Goal: Find specific page/section: Find specific page/section

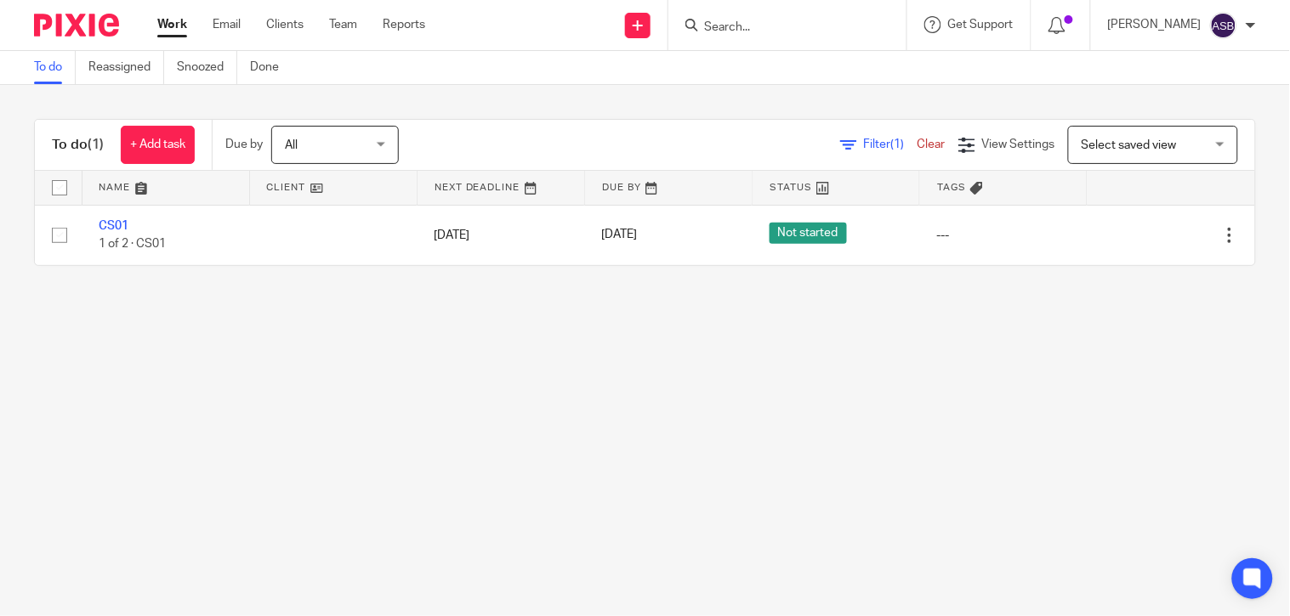
click at [769, 27] on input "Search" at bounding box center [778, 27] width 153 height 15
paste input "ASK MY MANAGE"
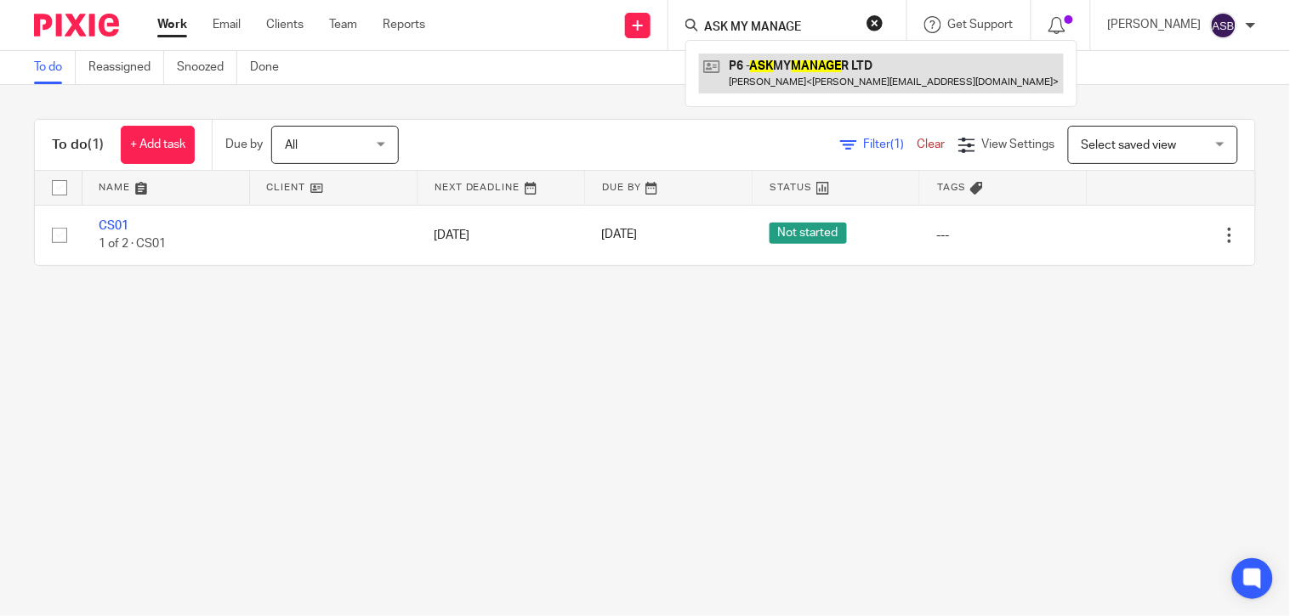
type input "ASK MY MANAGE"
click at [758, 77] on link at bounding box center [881, 73] width 365 height 39
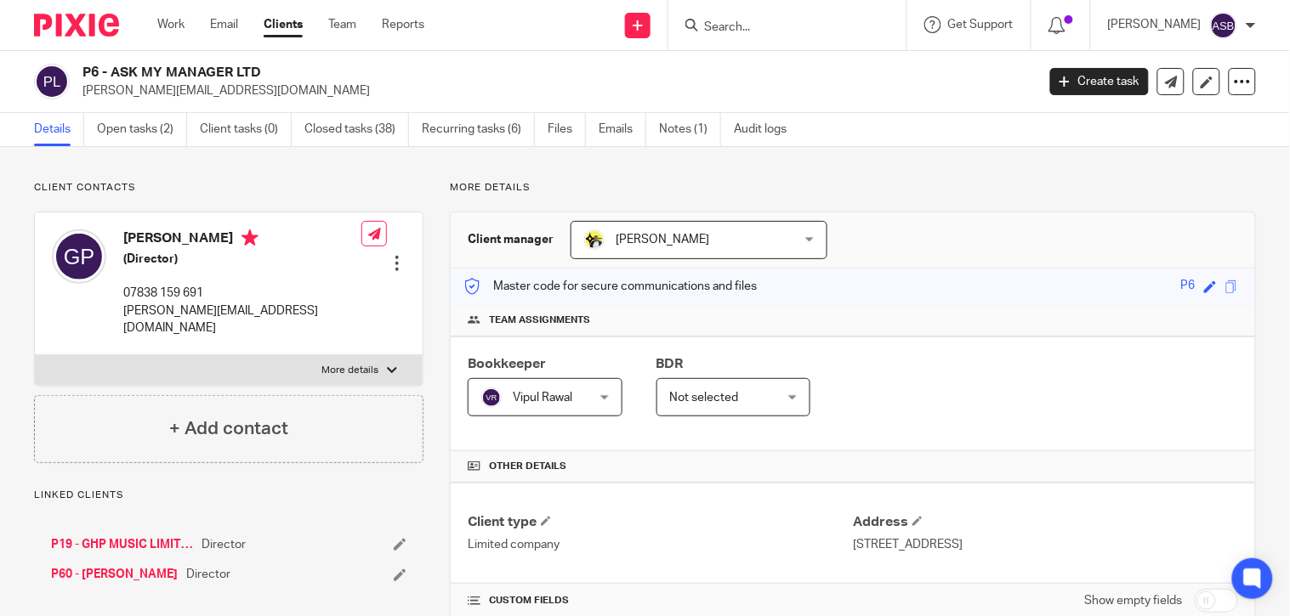
click at [712, 21] on input "Search" at bounding box center [778, 27] width 153 height 15
paste input "Cottspubs Lim"
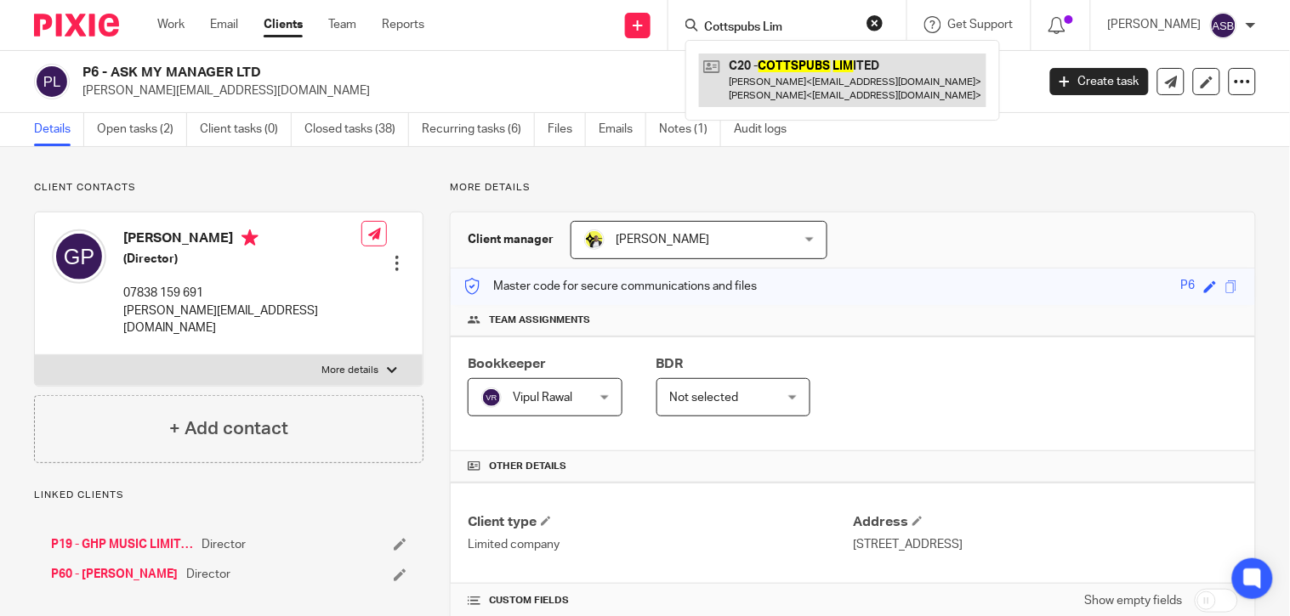
type input "Cottspubs Lim"
click at [817, 87] on link at bounding box center [842, 80] width 287 height 53
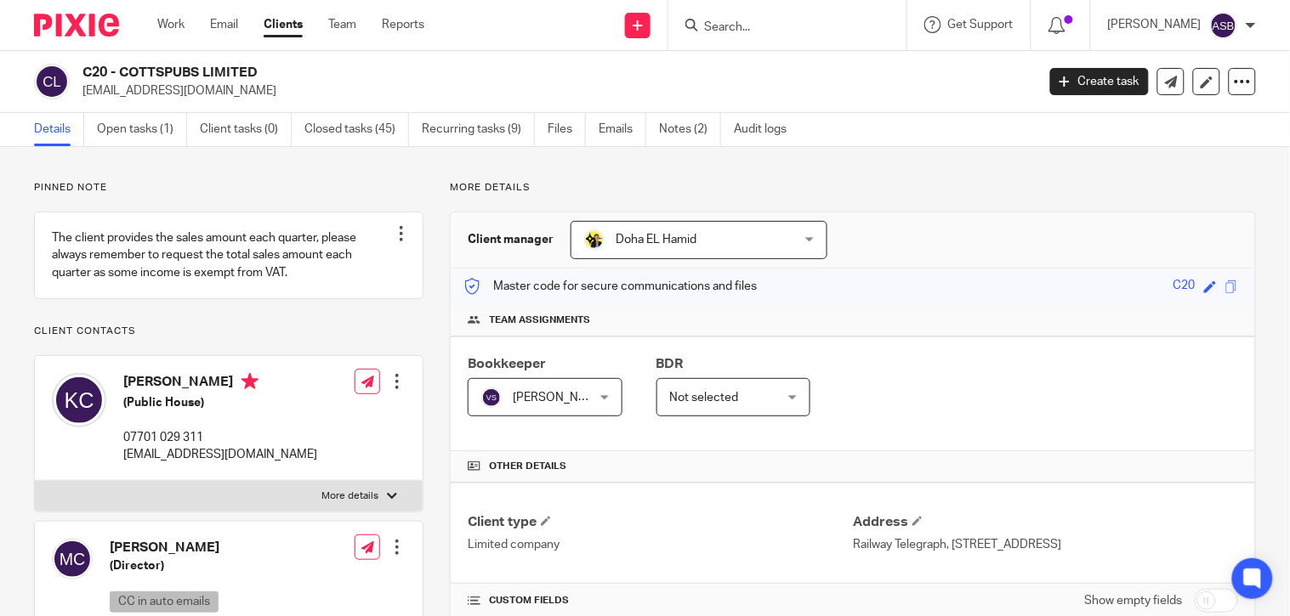
click at [789, 26] on input "Search" at bounding box center [778, 27] width 153 height 15
paste input "ASK MY MANAGER"
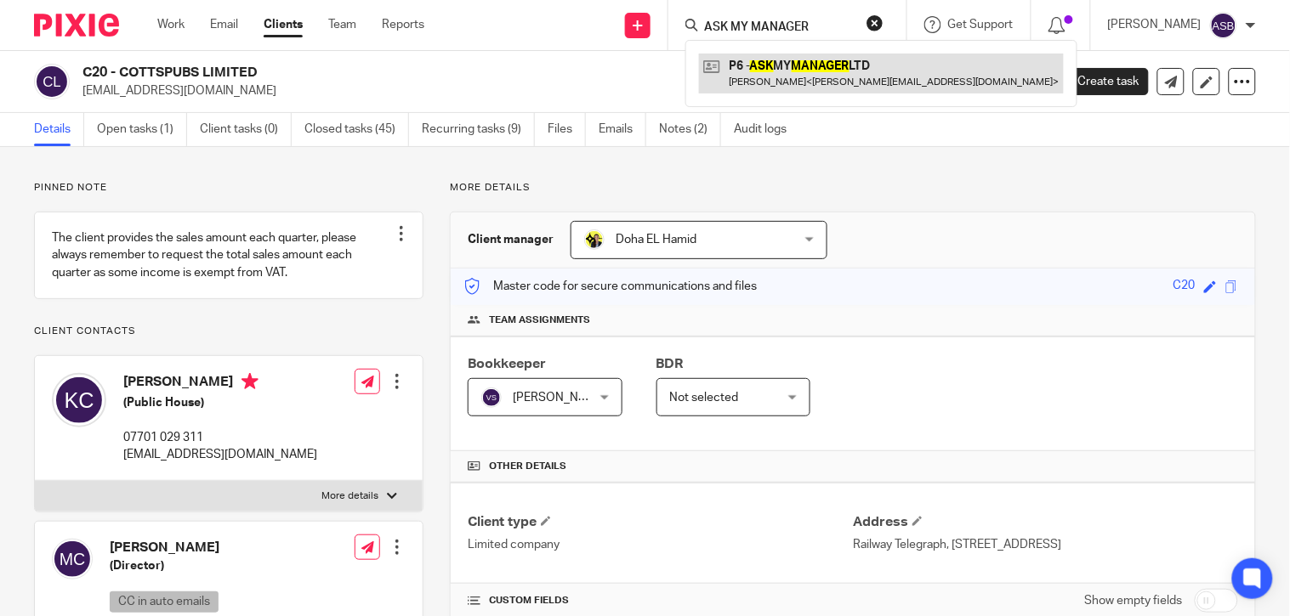
type input "ASK MY MANAGER"
click at [785, 72] on link at bounding box center [881, 73] width 365 height 39
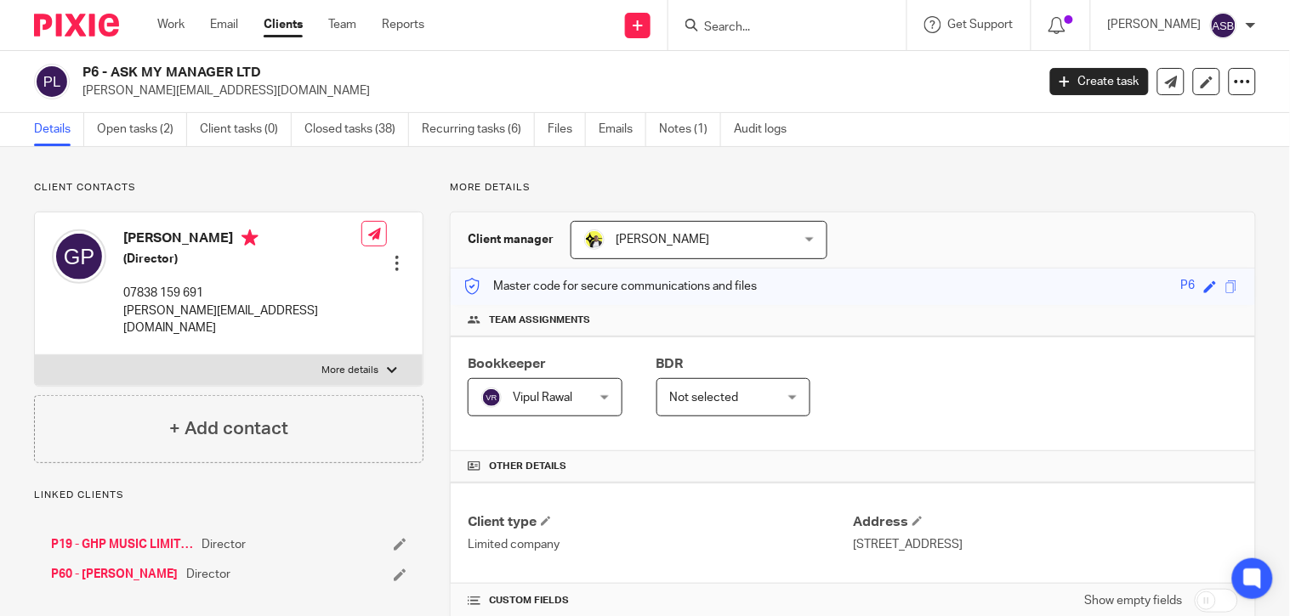
click at [808, 27] on input "Search" at bounding box center [778, 27] width 153 height 15
click at [734, 32] on input "Search" at bounding box center [778, 27] width 153 height 15
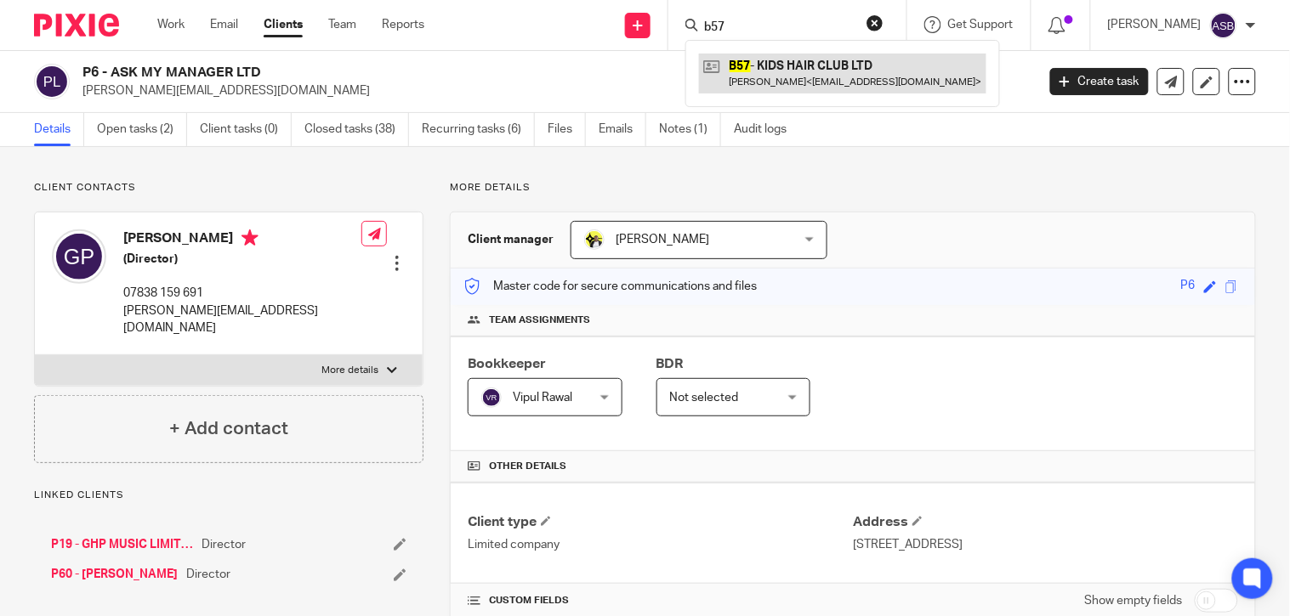
type input "b57"
click at [802, 64] on link at bounding box center [842, 73] width 287 height 39
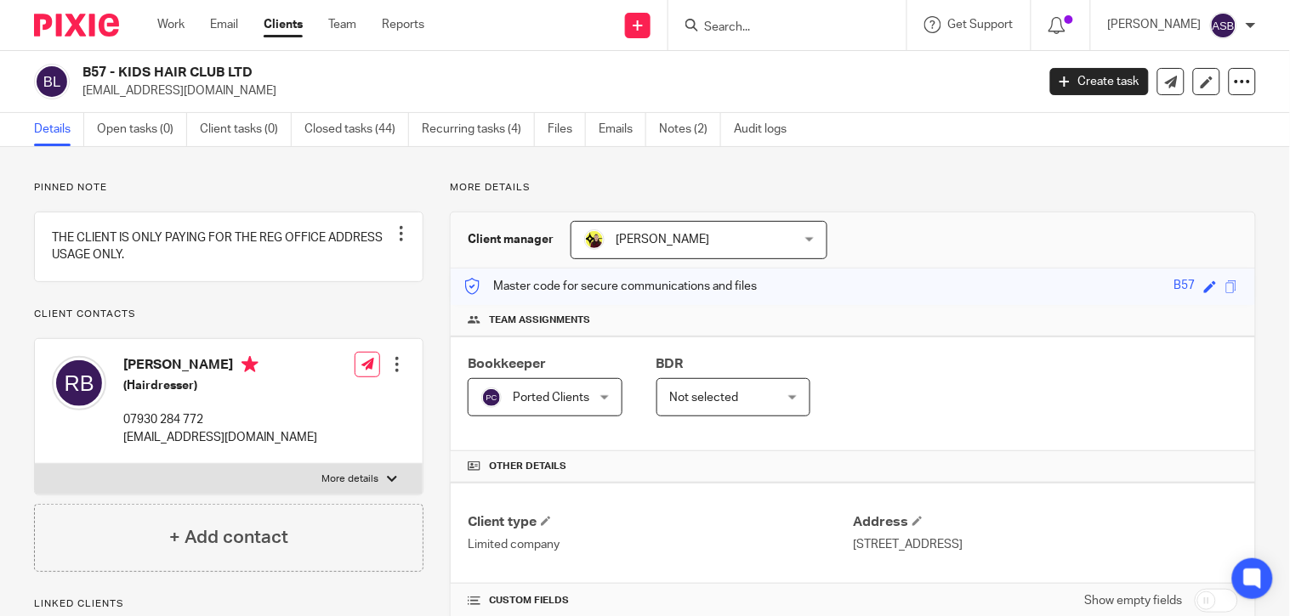
click at [720, 24] on input "Search" at bounding box center [778, 27] width 153 height 15
paste input "Cottspubs"
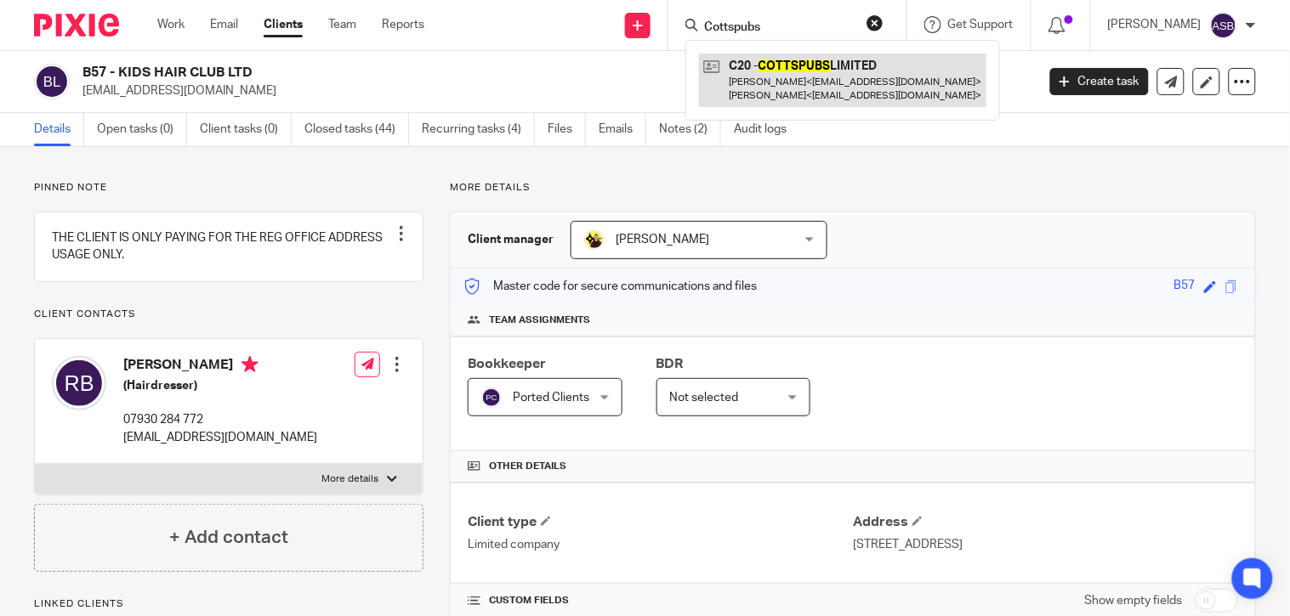
type input "Cottspubs"
drag, startPoint x: 805, startPoint y: 70, endPoint x: 734, endPoint y: 69, distance: 71.4
click at [803, 69] on link at bounding box center [842, 80] width 287 height 53
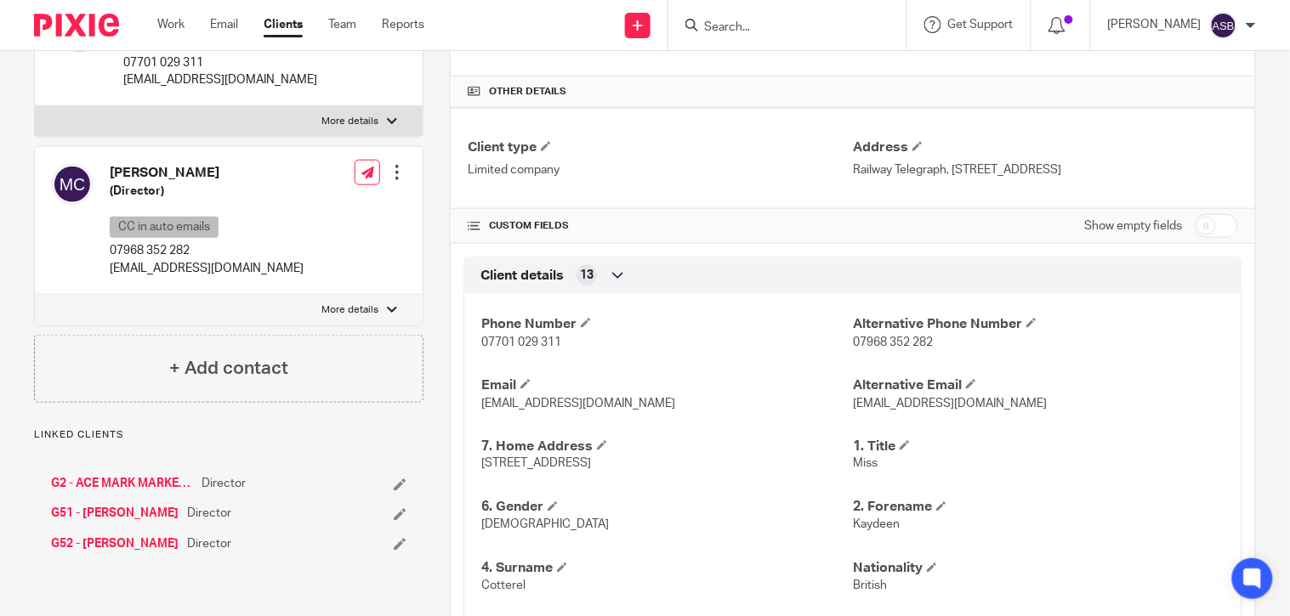
scroll to position [377, 0]
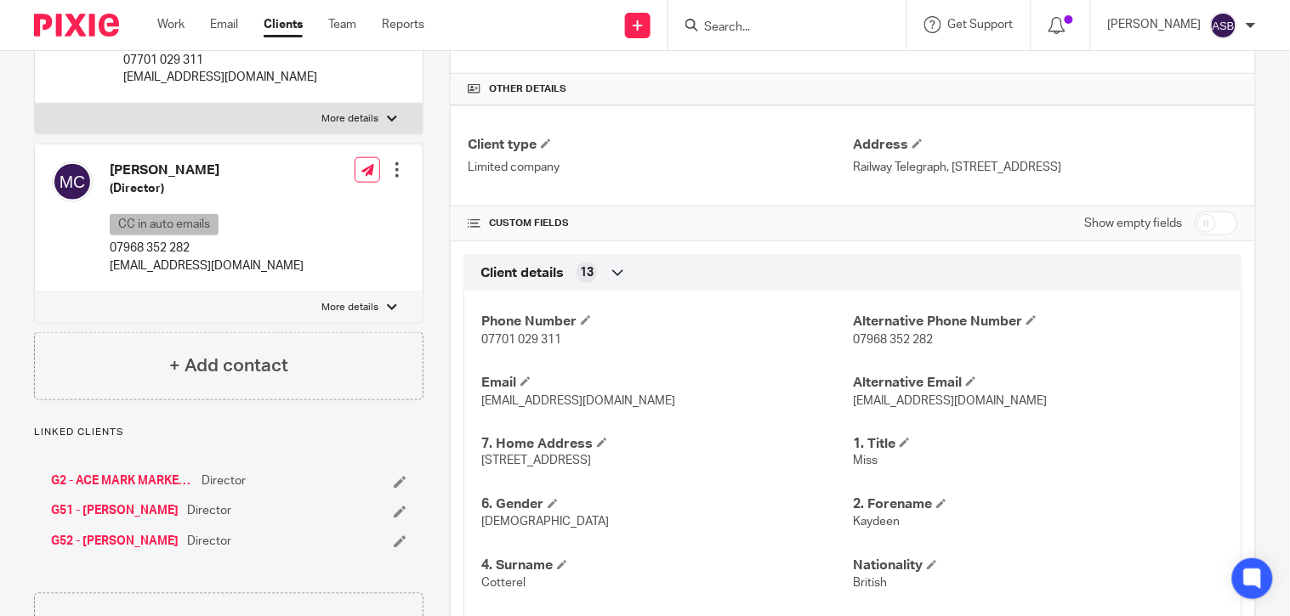
click at [130, 491] on link "G2 - ACE MARK MARKETING LIMITED" at bounding box center [122, 482] width 142 height 17
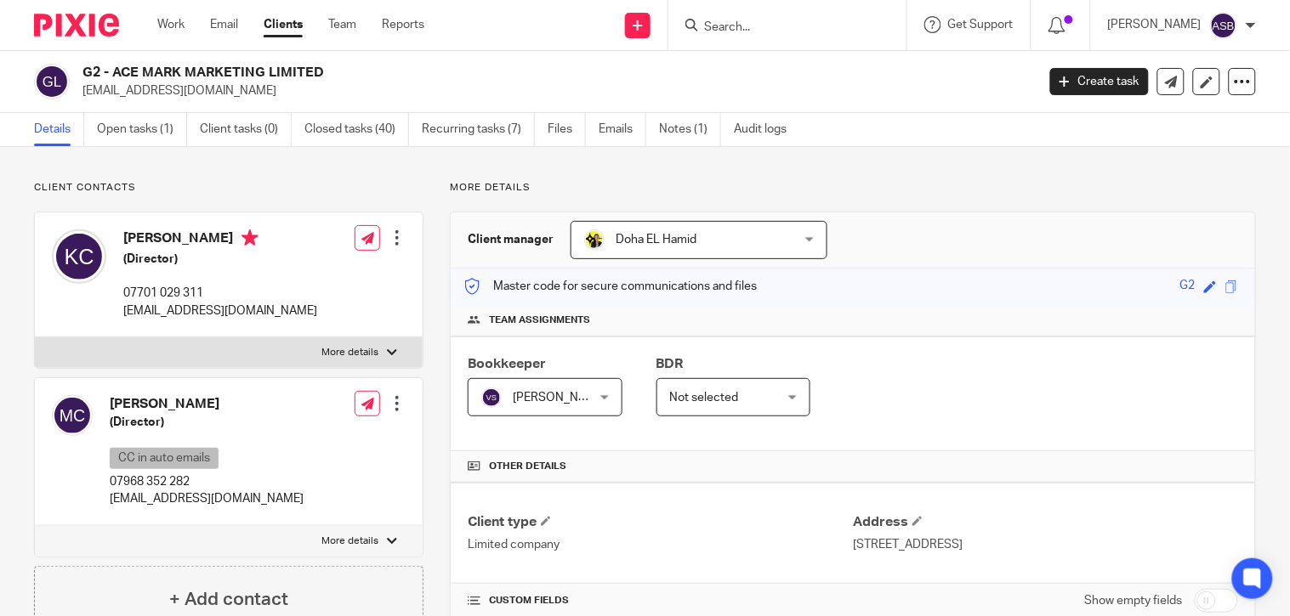
click at [731, 36] on div at bounding box center [787, 25] width 238 height 50
click at [728, 34] on input "Search" at bounding box center [778, 27] width 153 height 15
paste input "SINEAD CO"
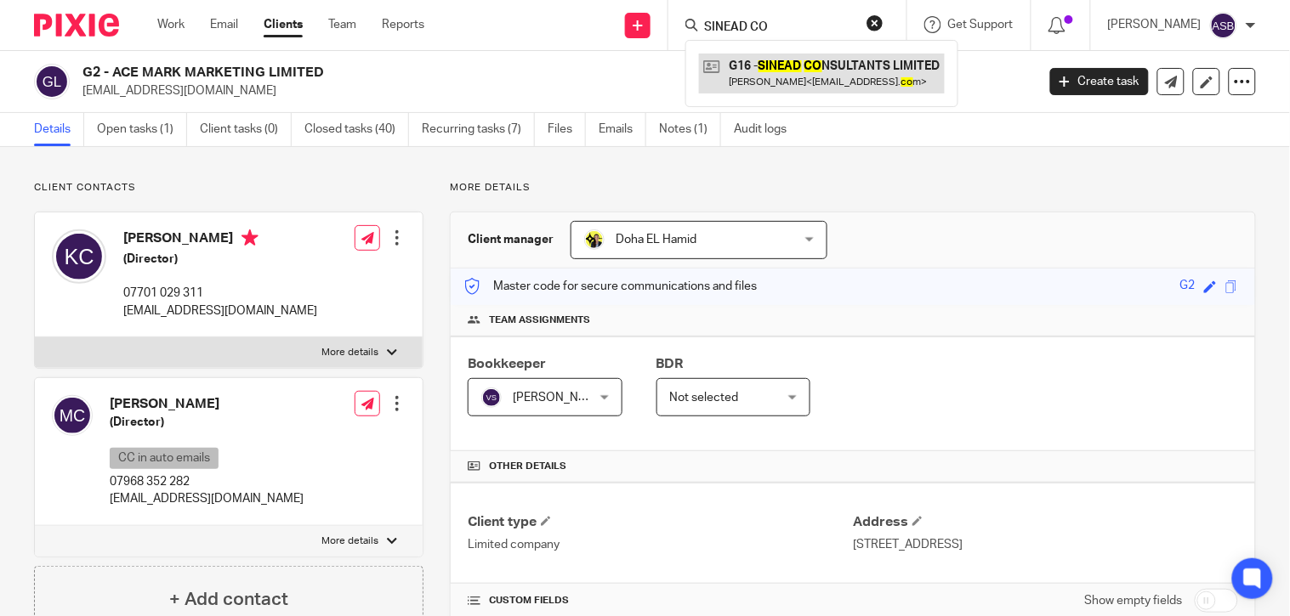
type input "SINEAD CO"
drag, startPoint x: 820, startPoint y: 87, endPoint x: 661, endPoint y: 31, distance: 168.3
click at [820, 87] on link at bounding box center [822, 73] width 246 height 39
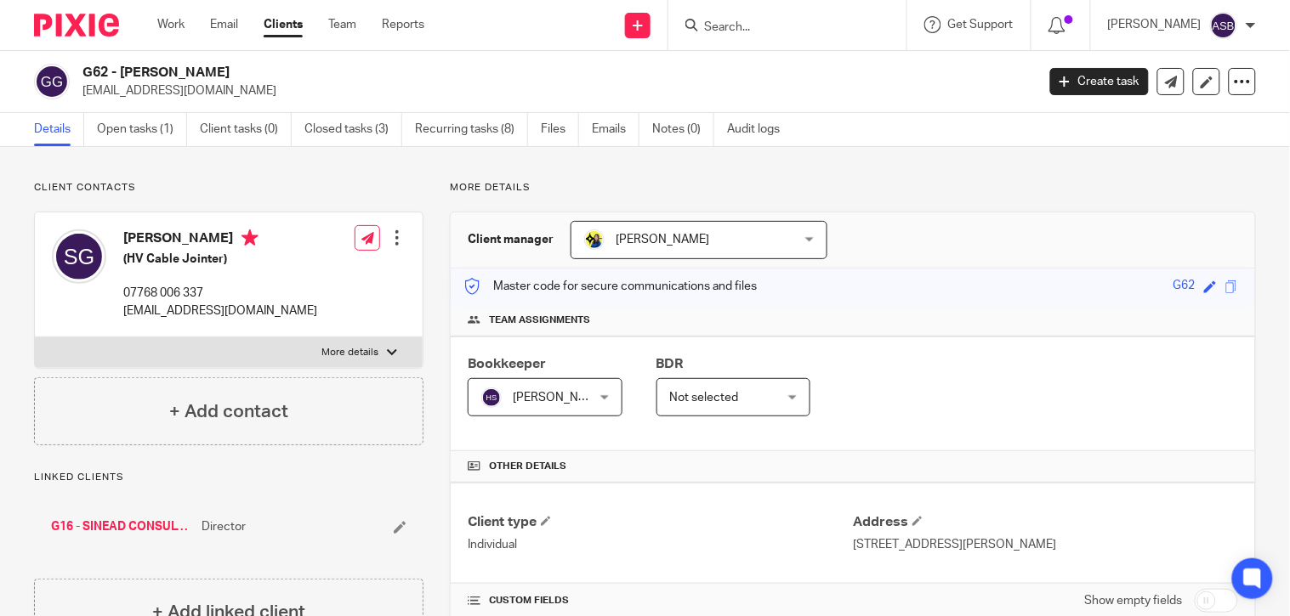
click at [703, 26] on input "Search" at bounding box center [778, 27] width 153 height 15
paste input "B57"
type input "B57"
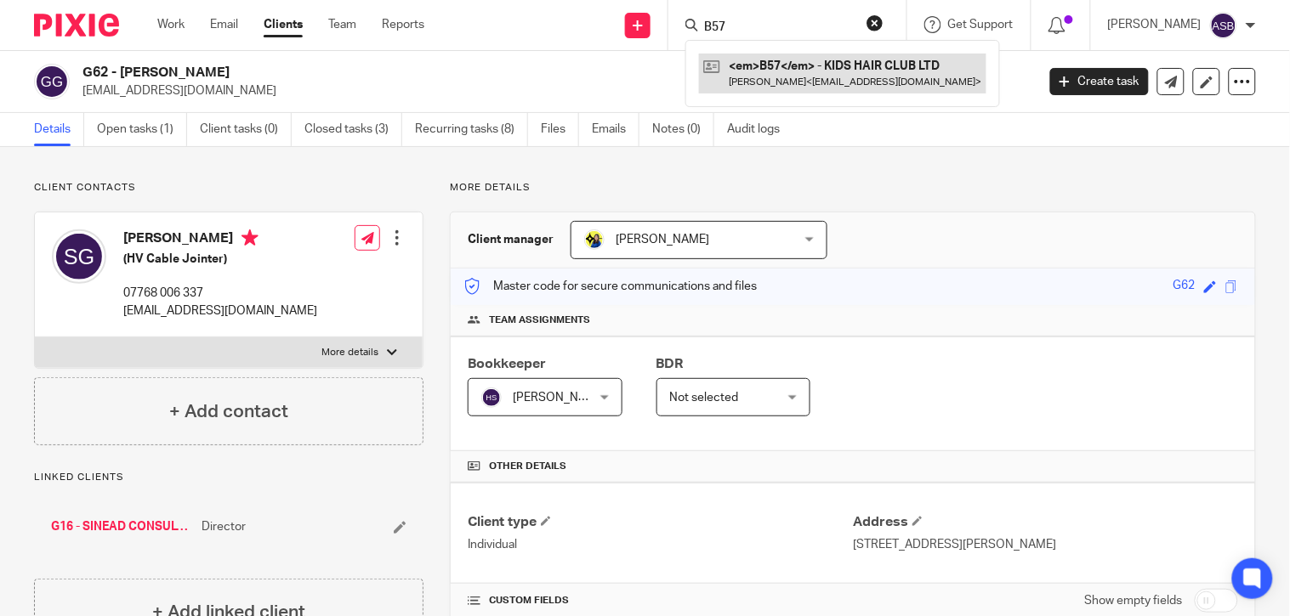
click at [771, 66] on link at bounding box center [842, 73] width 287 height 39
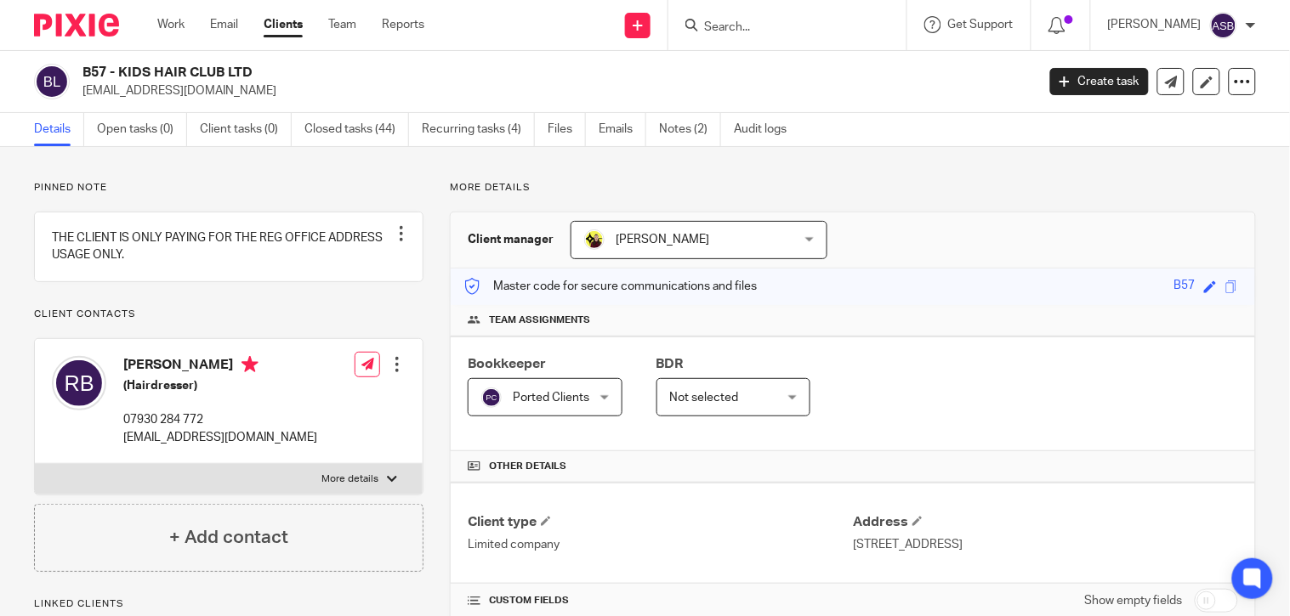
click at [720, 26] on input "Search" at bounding box center [778, 27] width 153 height 15
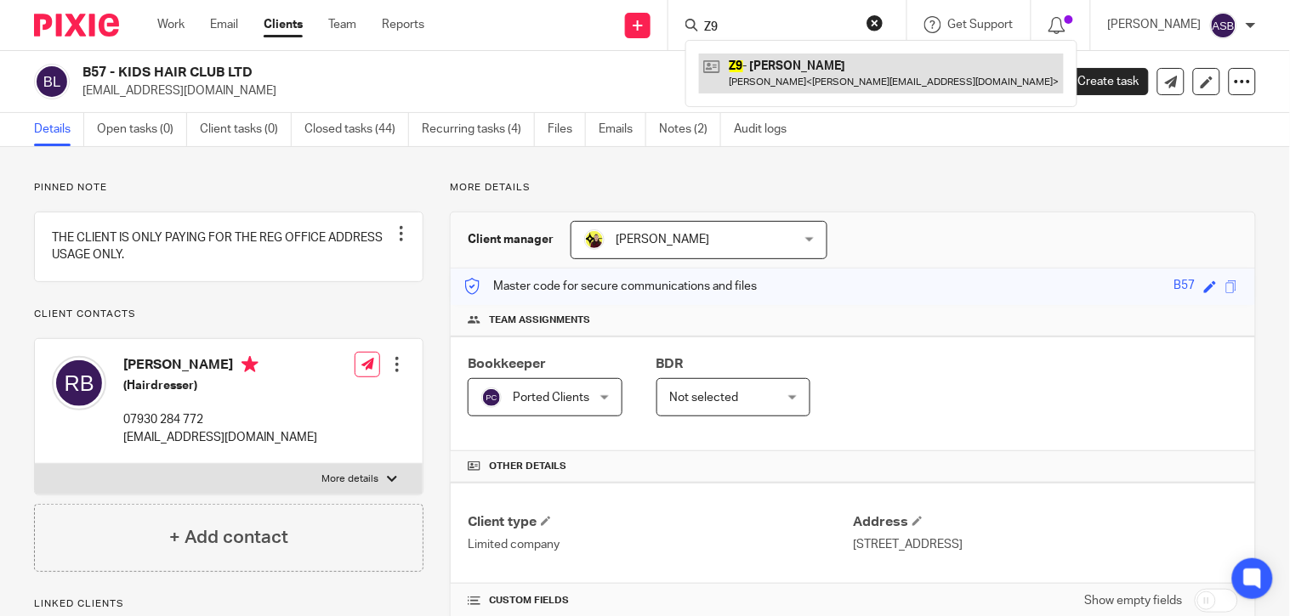
type input "Z9"
click at [792, 69] on link at bounding box center [881, 73] width 365 height 39
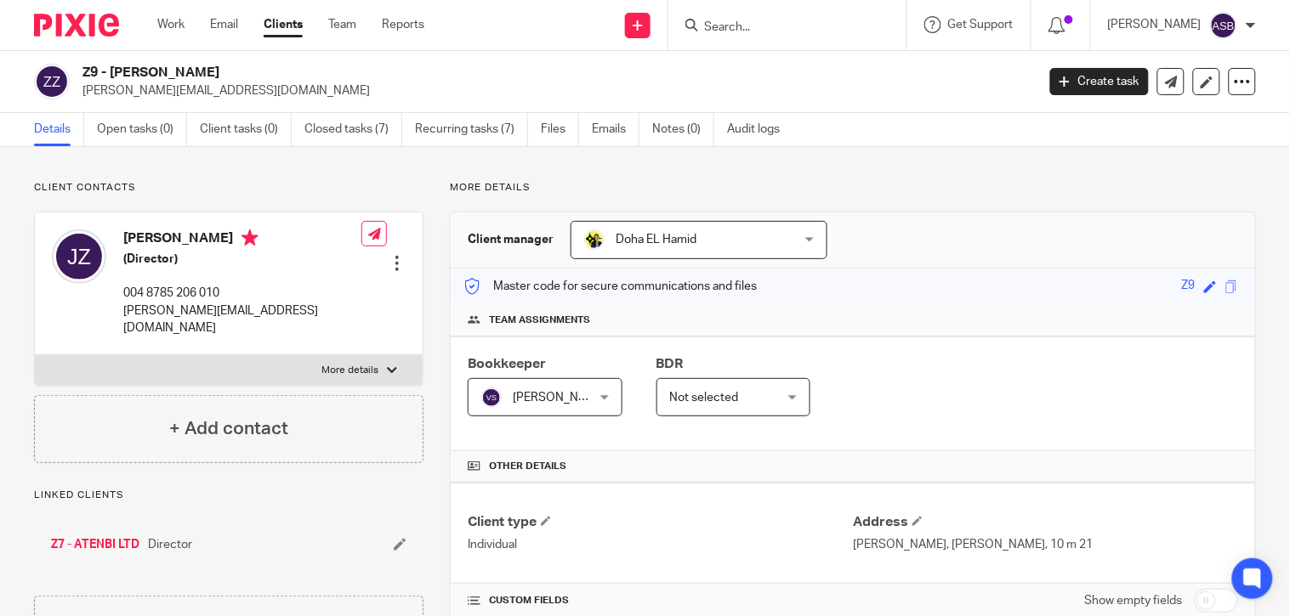
click at [282, 60] on div "Z9 - JAROSLAW ZIEMBINSKI jaroslaw@atenbi.com Create task Update from Companies …" at bounding box center [645, 82] width 1290 height 62
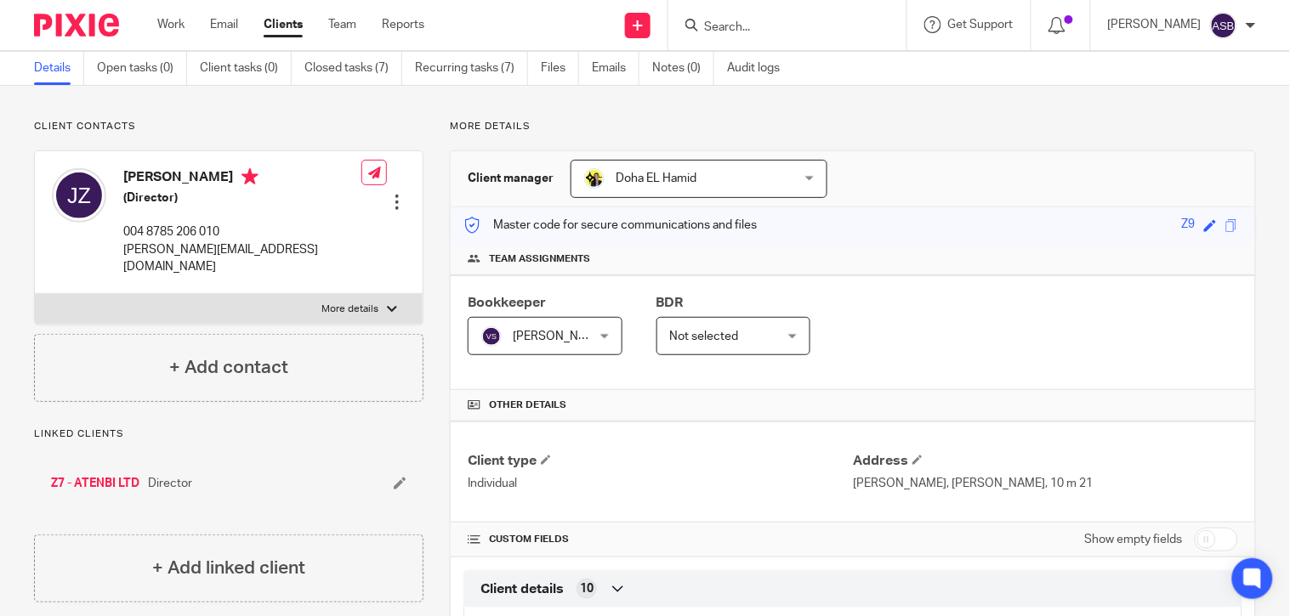
scroll to position [94, 0]
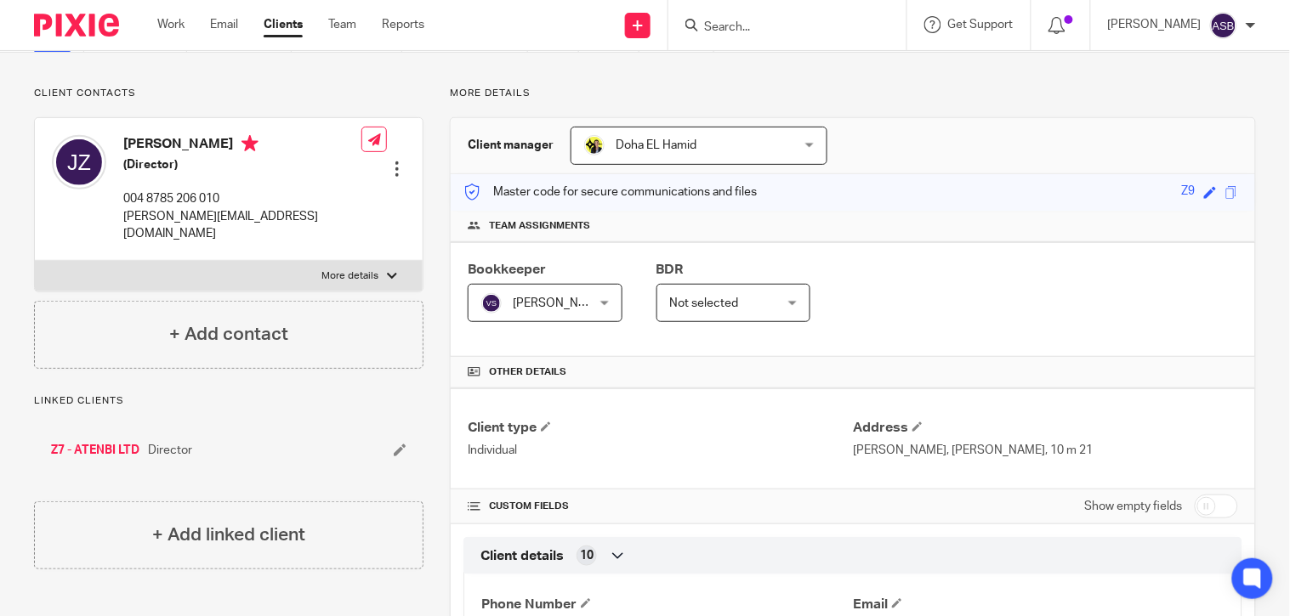
click at [729, 21] on input "Search" at bounding box center [778, 27] width 153 height 15
click at [727, 14] on form at bounding box center [792, 24] width 181 height 21
click at [727, 20] on input "Search" at bounding box center [778, 27] width 153 height 15
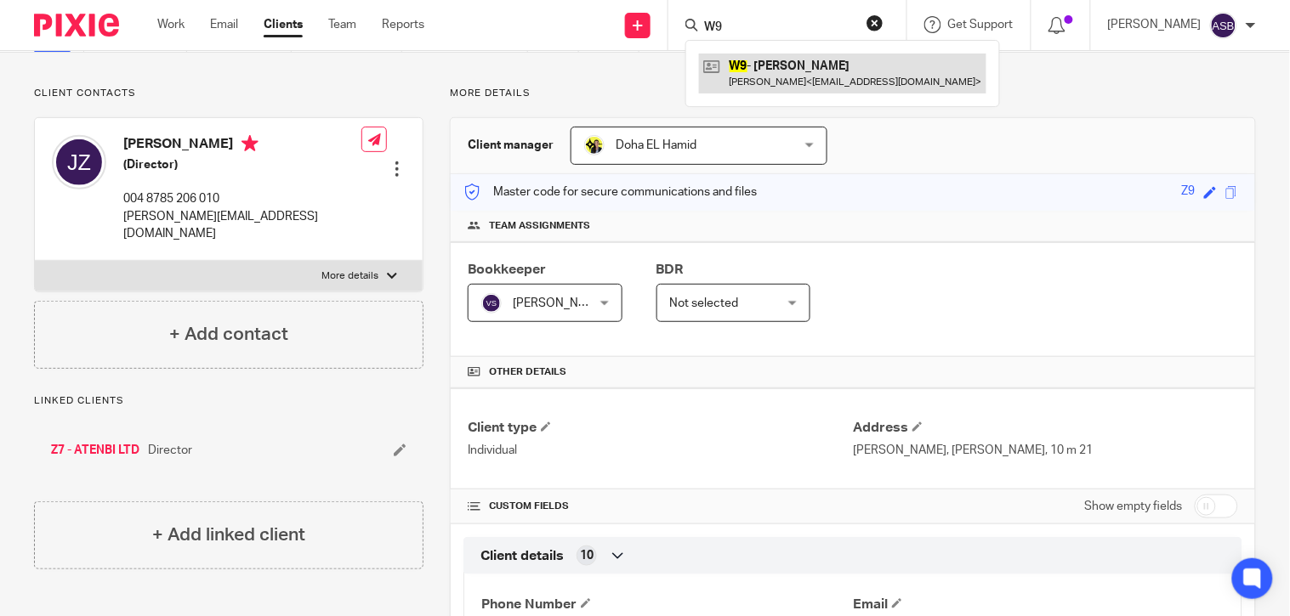
type input "W9"
click at [754, 81] on link at bounding box center [842, 73] width 287 height 39
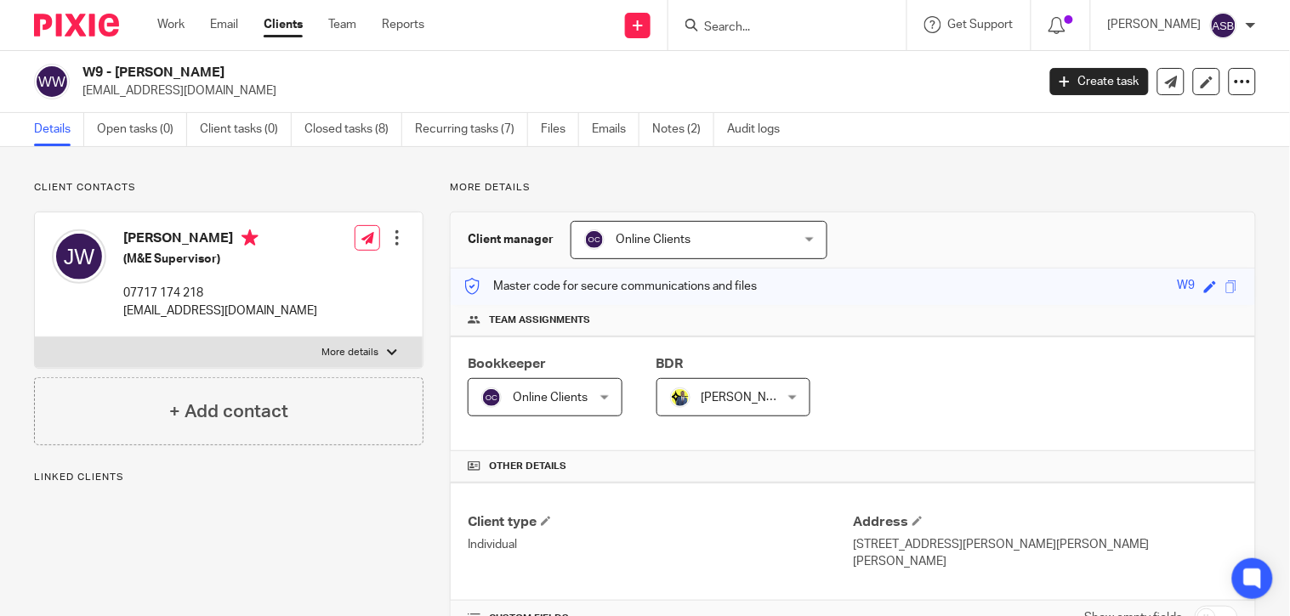
drag, startPoint x: 116, startPoint y: 70, endPoint x: 230, endPoint y: 70, distance: 113.1
click at [230, 70] on h2 "W9 - JOSEPH WILSON" at bounding box center [458, 73] width 753 height 18
copy h2 "JOSEPH WILSON"
click at [743, 29] on input "Search" at bounding box center [778, 27] width 153 height 15
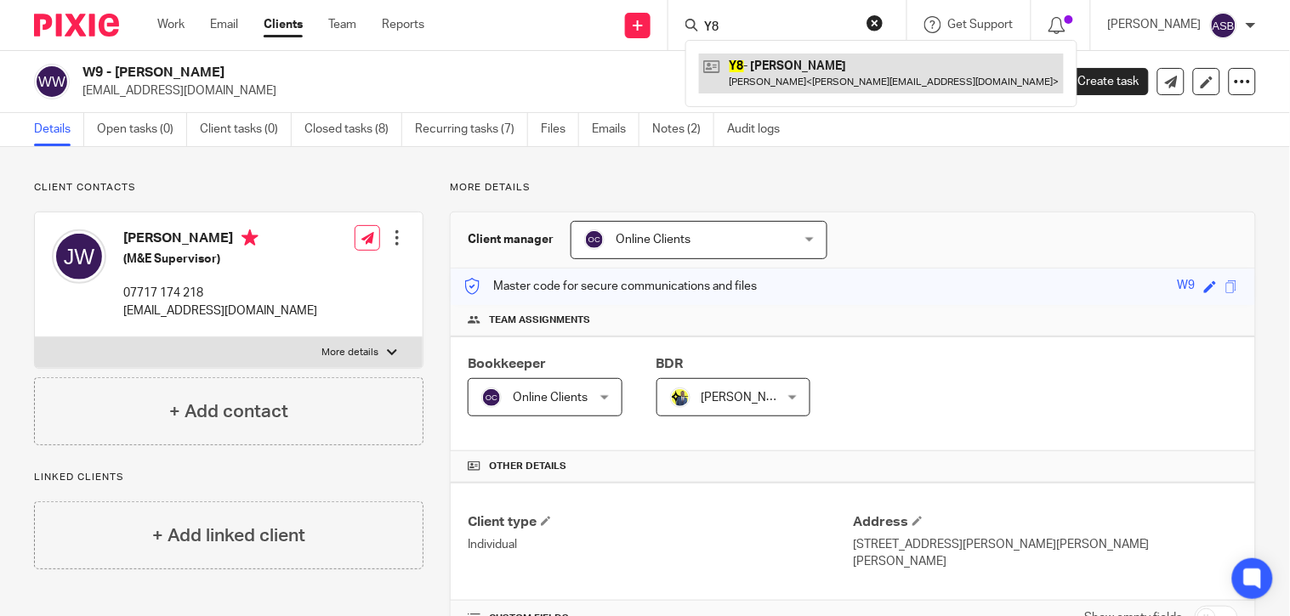
type input "Y8"
click at [801, 71] on link at bounding box center [881, 73] width 365 height 39
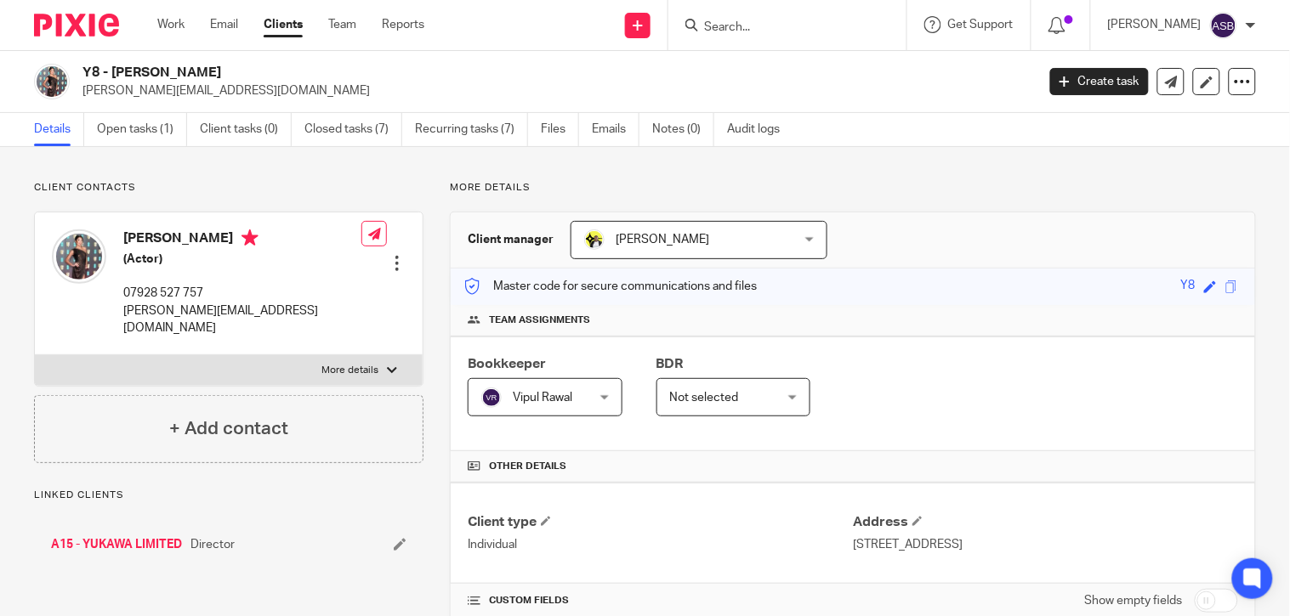
click at [785, 13] on div at bounding box center [787, 25] width 238 height 50
click at [741, 27] on input "Search" at bounding box center [778, 27] width 153 height 15
click at [702, 28] on input "Search" at bounding box center [778, 27] width 153 height 15
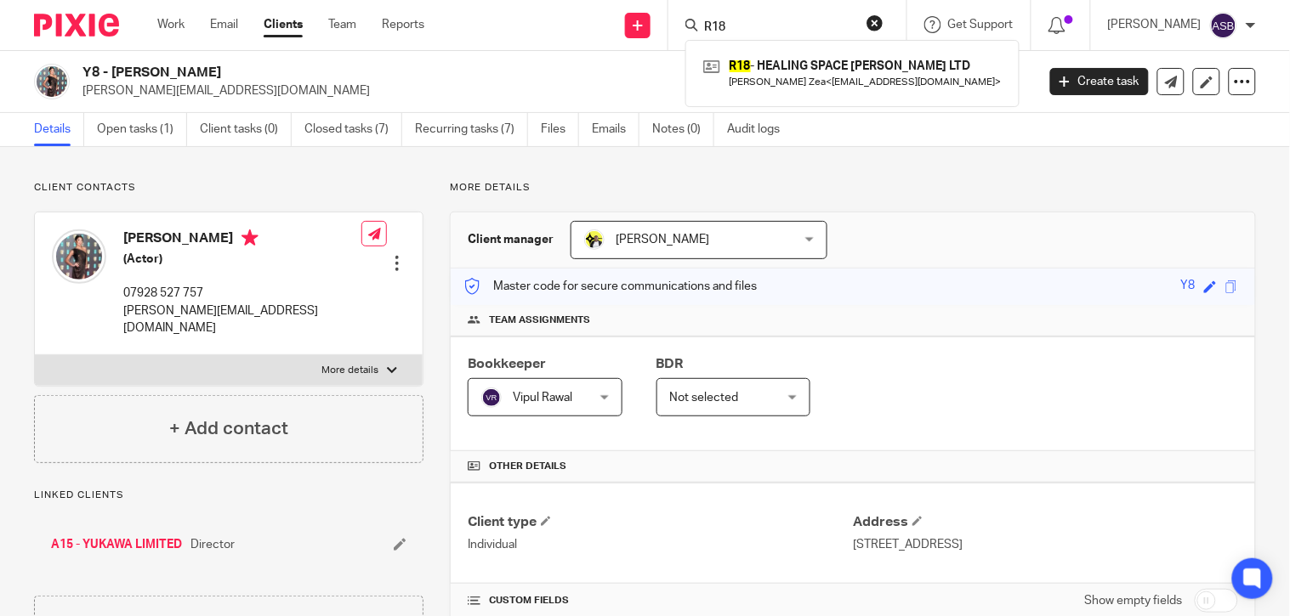
click at [729, 22] on input "R18" at bounding box center [778, 27] width 153 height 15
drag, startPoint x: 704, startPoint y: 26, endPoint x: 797, endPoint y: 48, distance: 95.1
click at [703, 28] on input "R18" at bounding box center [778, 27] width 153 height 15
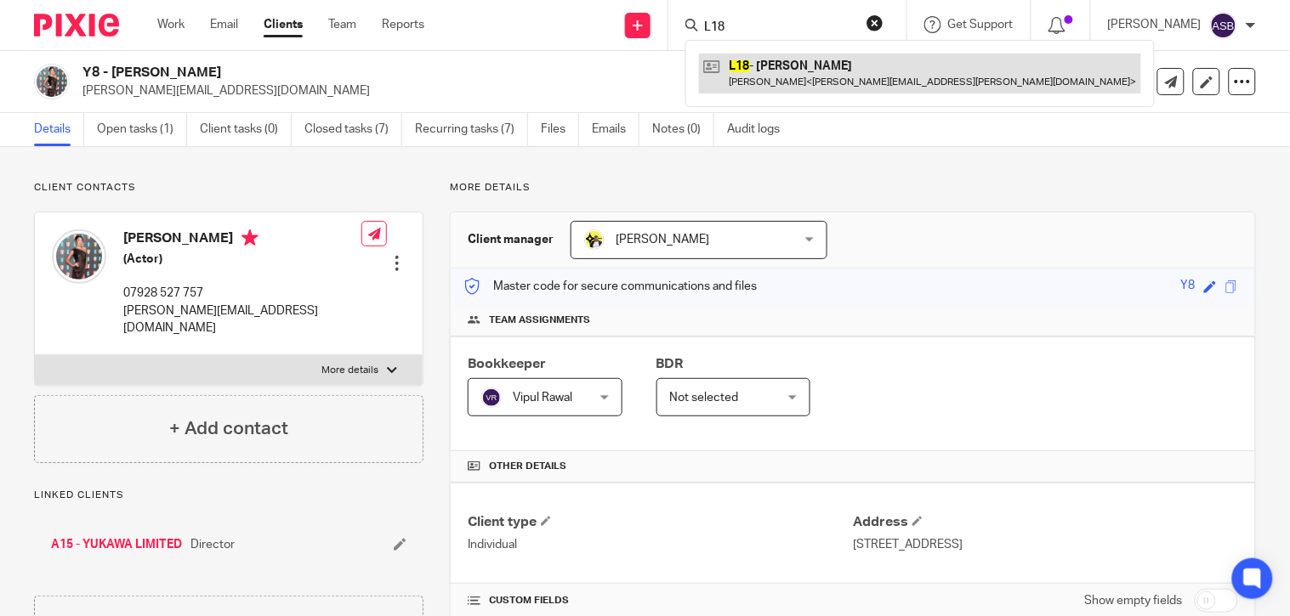
type input "L18"
click at [838, 73] on link at bounding box center [920, 73] width 442 height 39
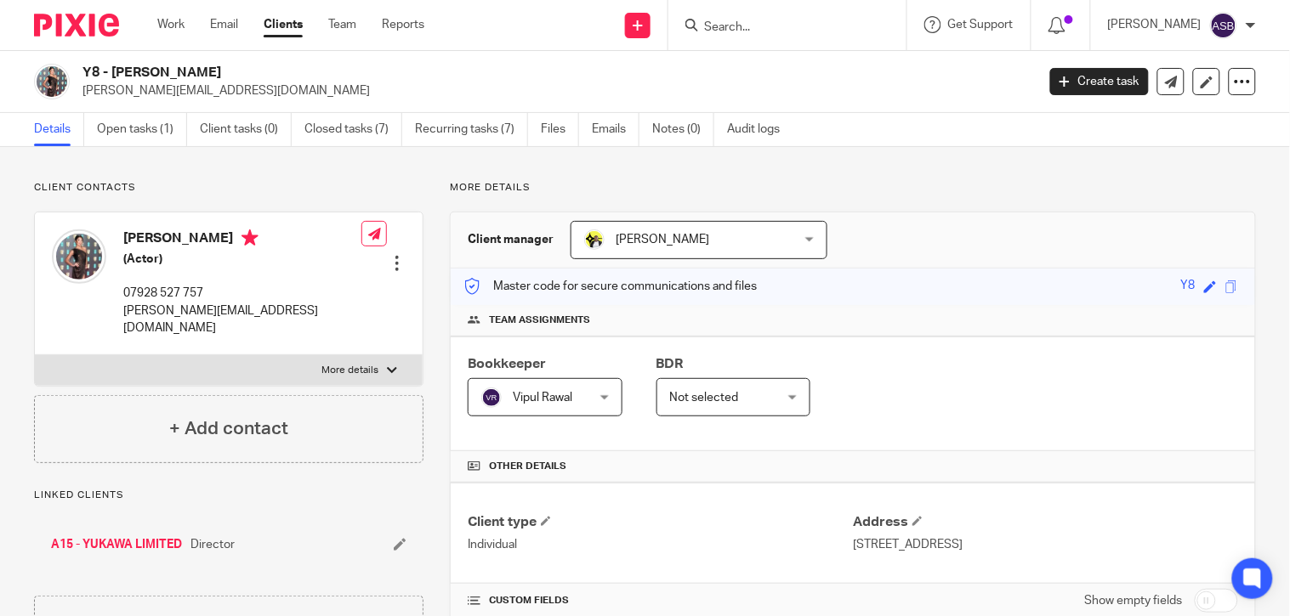
click at [751, 24] on input "Search" at bounding box center [778, 27] width 153 height 15
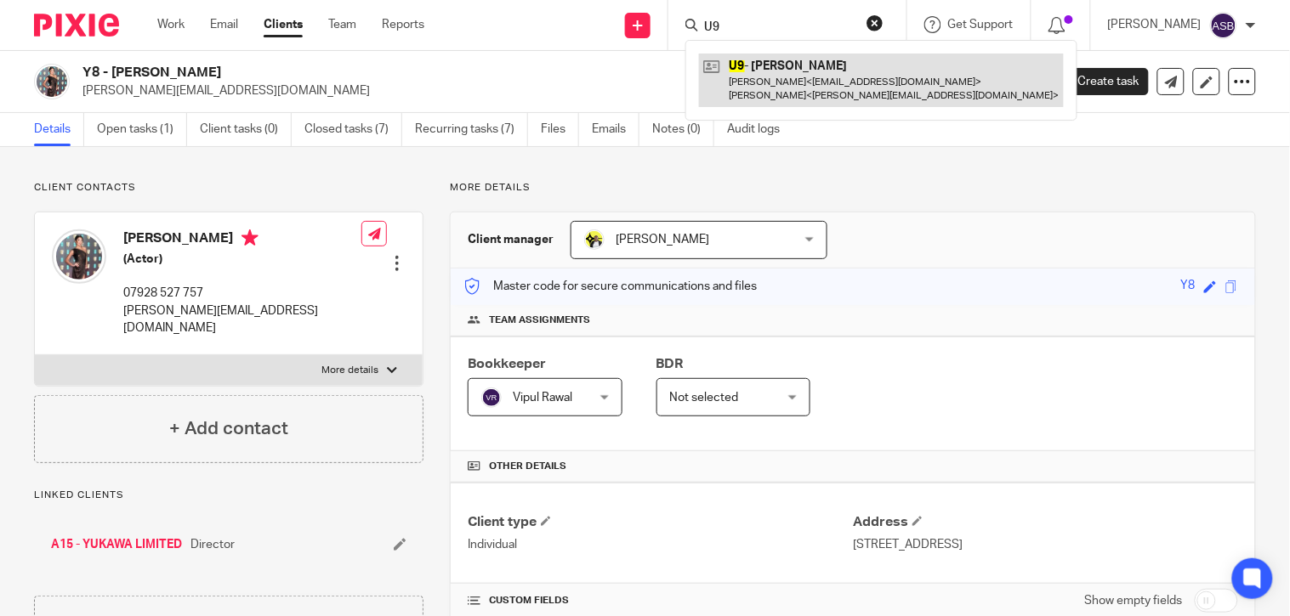
type input "U9"
click at [766, 77] on link at bounding box center [881, 80] width 365 height 53
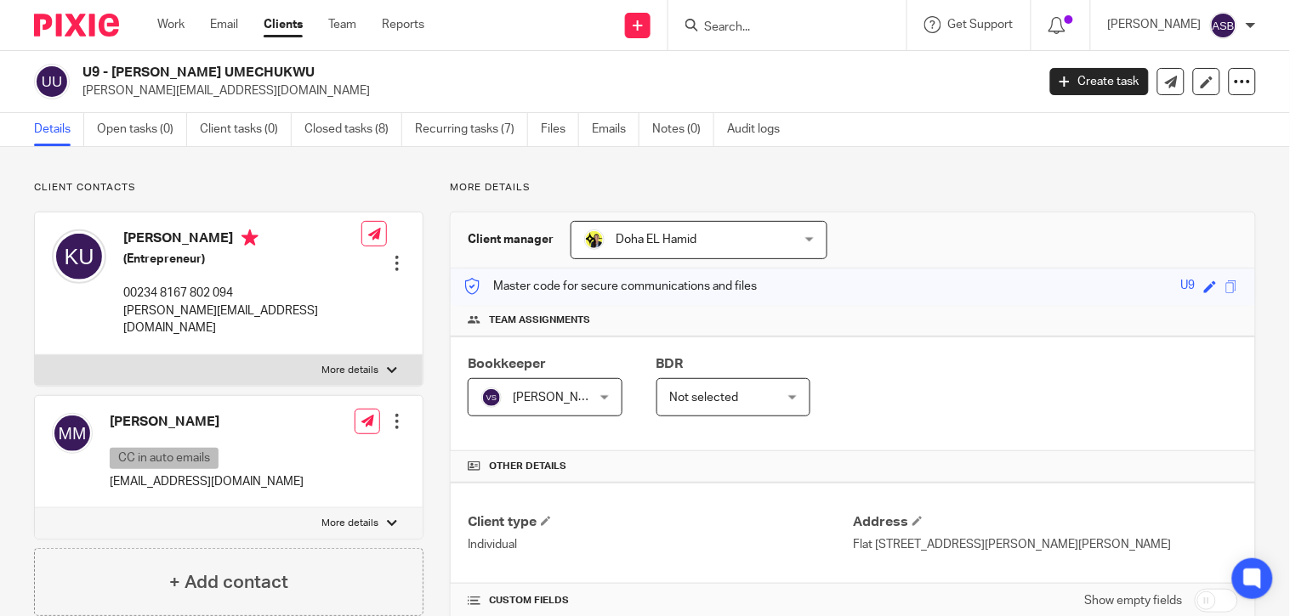
click at [740, 23] on input "Search" at bounding box center [778, 27] width 153 height 15
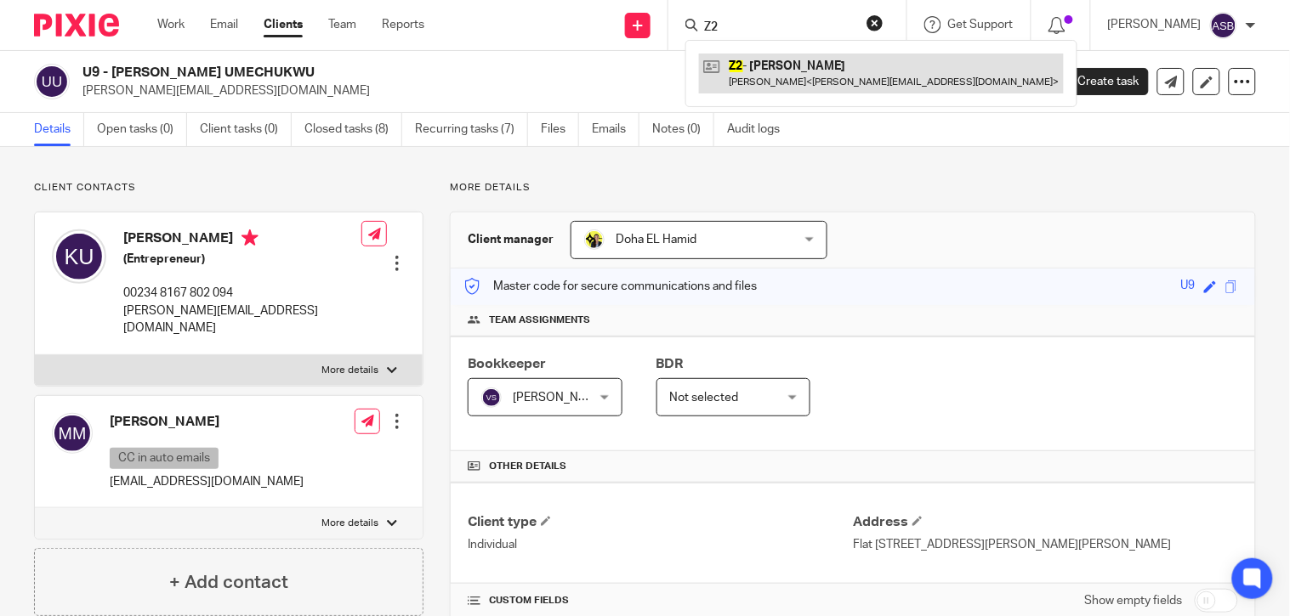
type input "Z2"
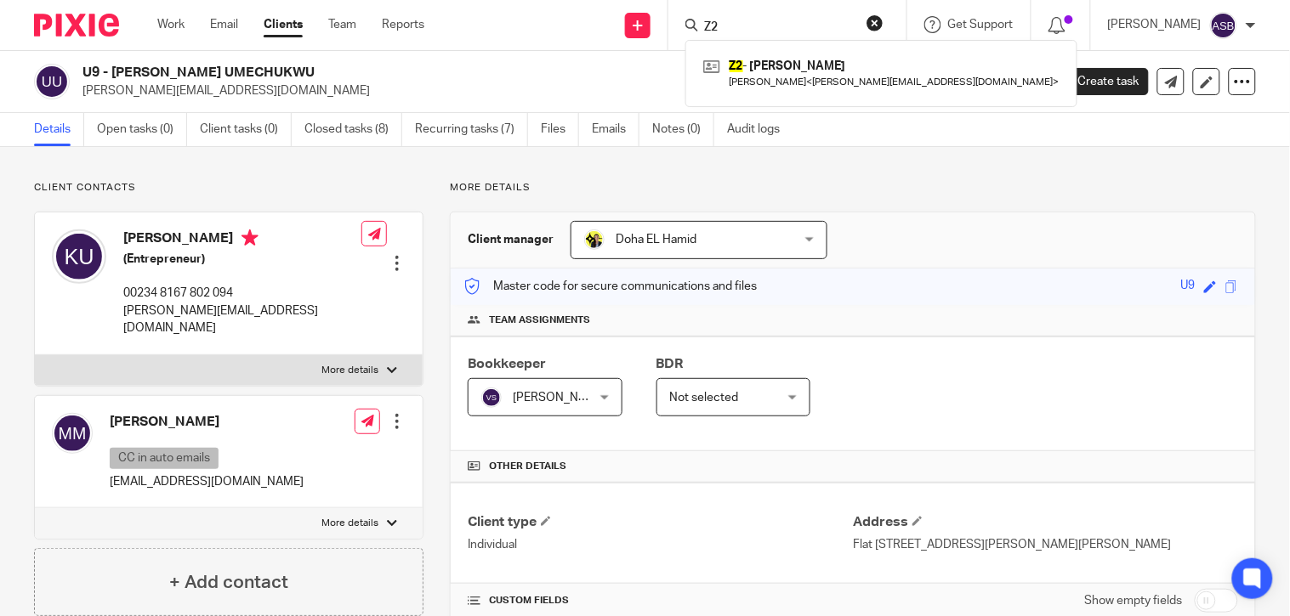
drag, startPoint x: 768, startPoint y: 73, endPoint x: 759, endPoint y: 95, distance: 23.7
click at [768, 73] on link at bounding box center [881, 73] width 365 height 39
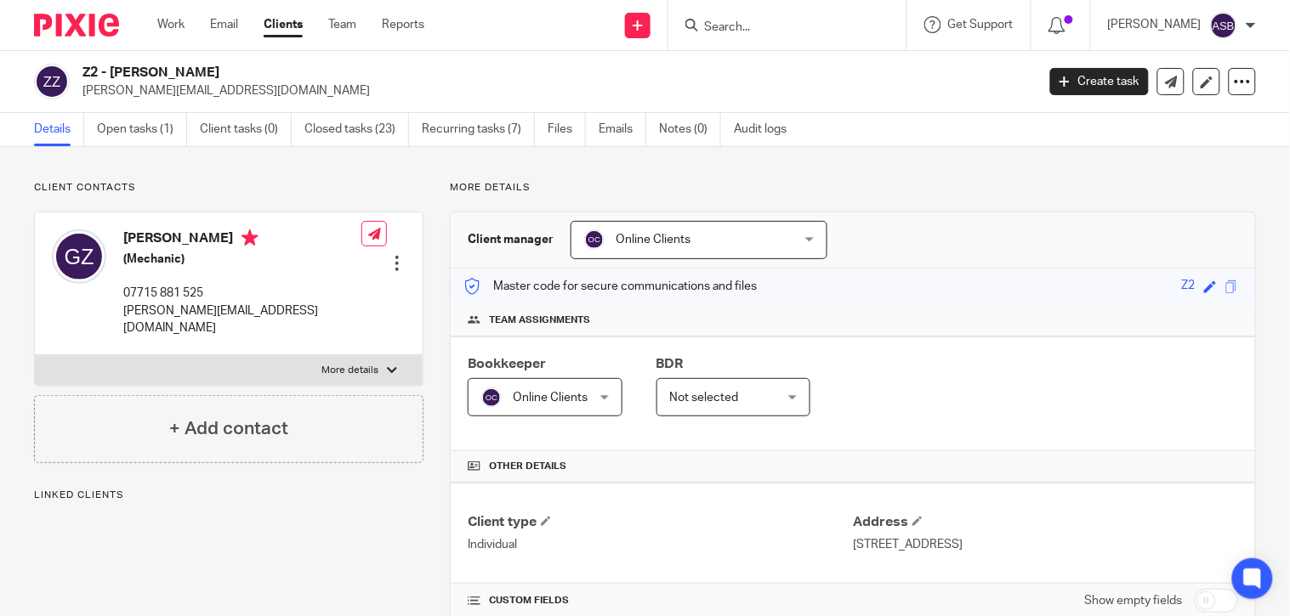
drag, startPoint x: 109, startPoint y: 70, endPoint x: 222, endPoint y: 71, distance: 113.1
click at [222, 71] on h2 "Z2 - [PERSON_NAME]" at bounding box center [458, 73] width 753 height 18
copy h2 "[PERSON_NAME]"
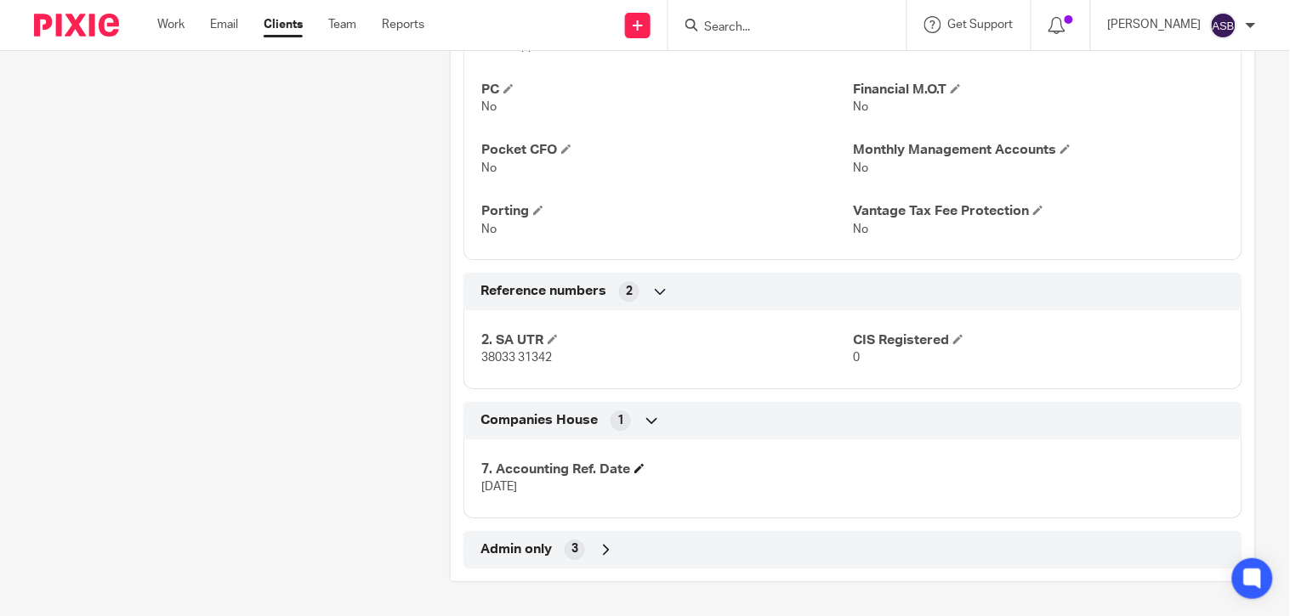
scroll to position [1228, 0]
